Goal: Transaction & Acquisition: Purchase product/service

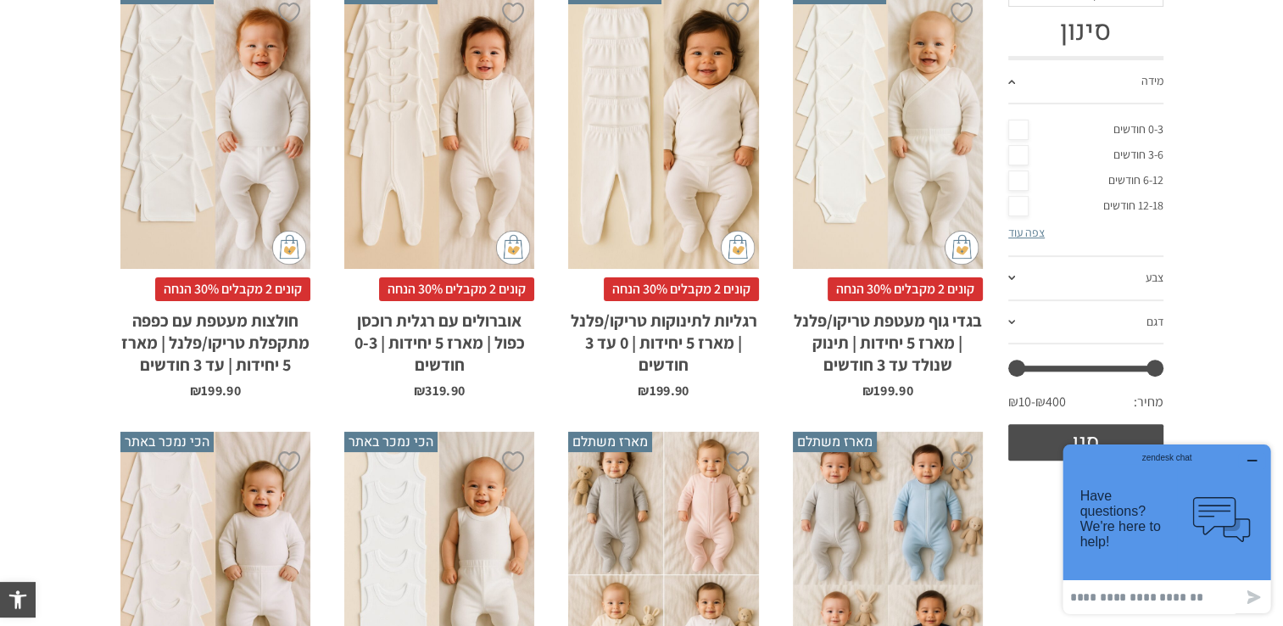
scroll to position [509, 0]
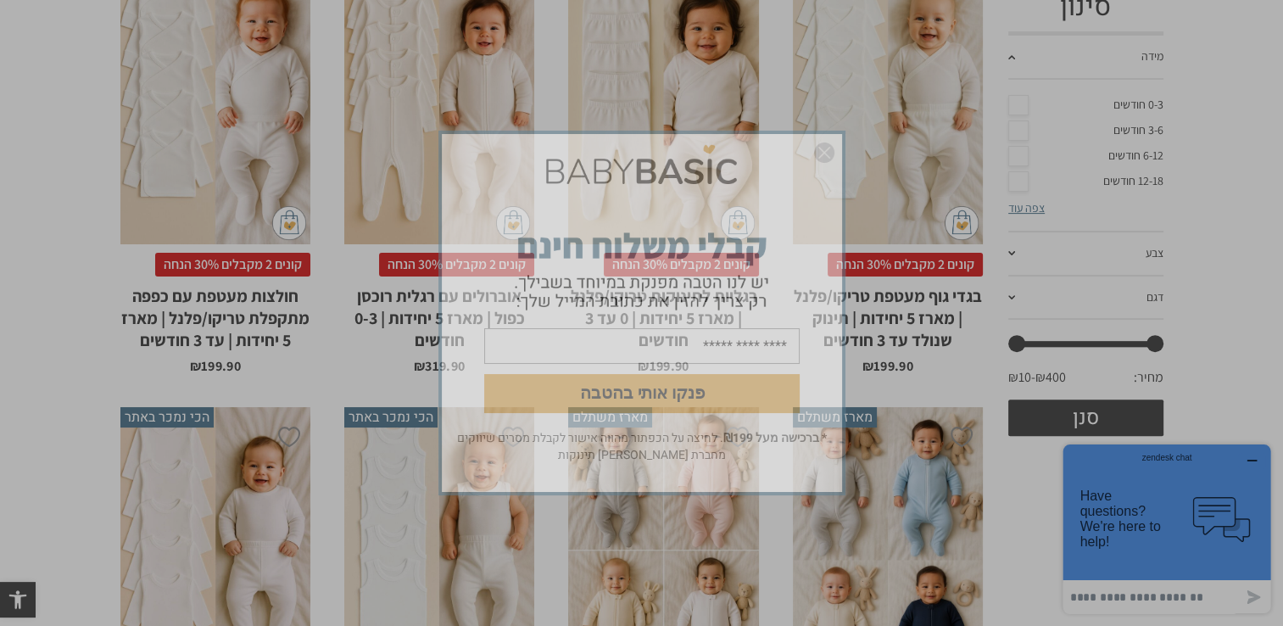
click at [821, 144] on img "סגור" at bounding box center [824, 152] width 20 height 20
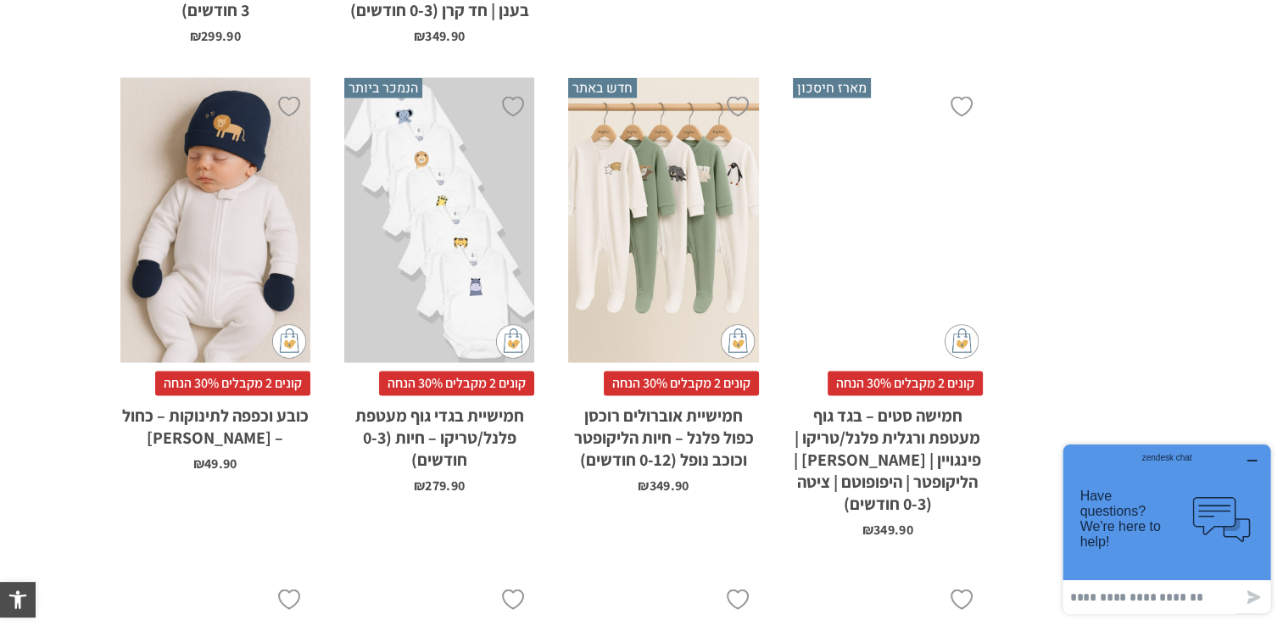
scroll to position [3647, 0]
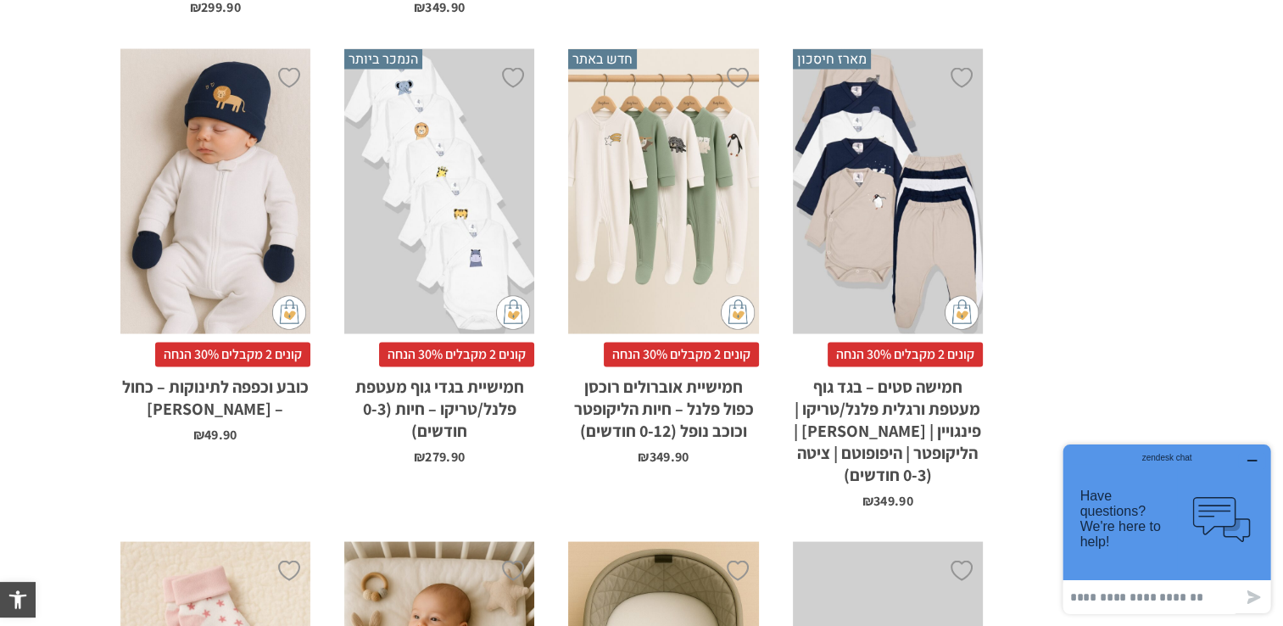
click at [453, 250] on div "x בחירת סוג בד טריקו (עונת מעבר/קיץ) פלנל (חורף)" at bounding box center [439, 192] width 190 height 286
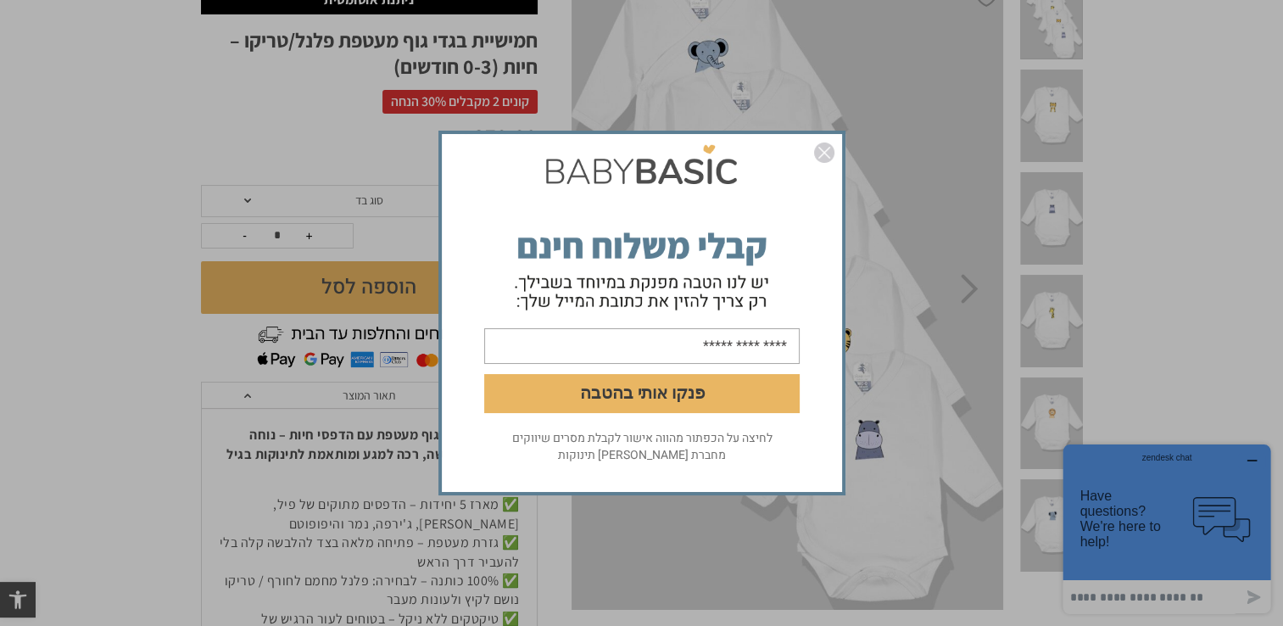
click at [827, 148] on img "סגור" at bounding box center [824, 152] width 20 height 20
